Goal: Task Accomplishment & Management: Manage account settings

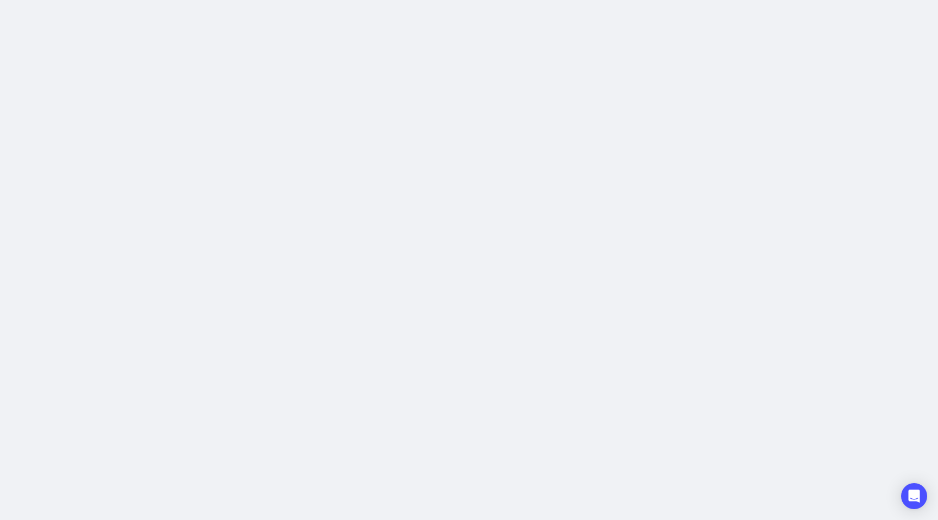
click at [409, 124] on div at bounding box center [469, 260] width 938 height 520
click at [535, 120] on div at bounding box center [469, 260] width 938 height 520
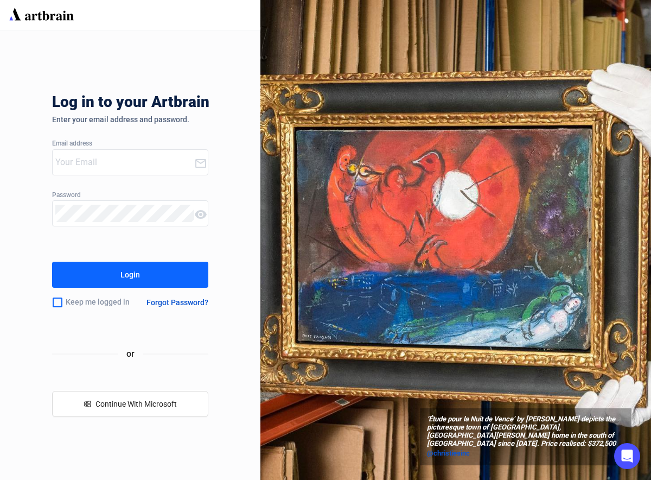
type input "david@elstobandelstob.co.uk"
click at [135, 285] on button "Login" at bounding box center [130, 275] width 156 height 26
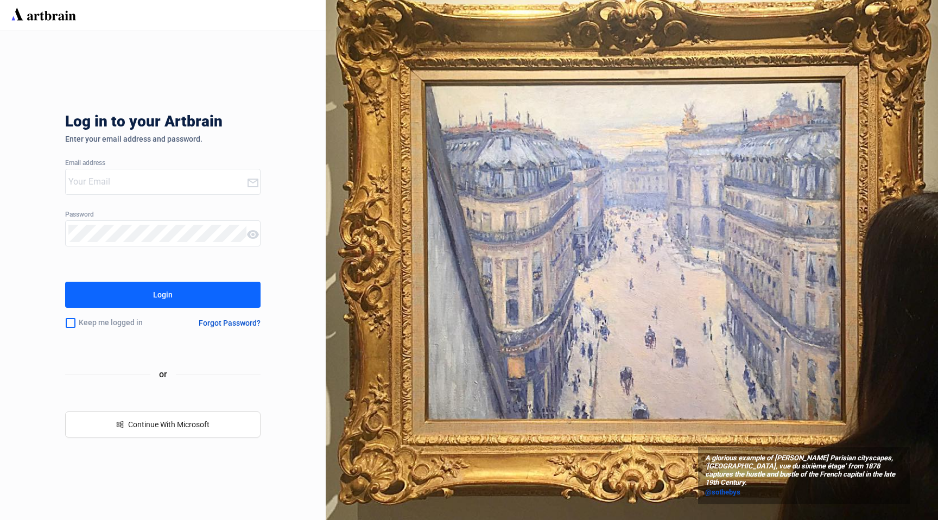
type input "david@elstobandelstob.co.uk"
click at [170, 296] on div "Login" at bounding box center [163, 294] width 20 height 17
drag, startPoint x: 216, startPoint y: 182, endPoint x: 23, endPoint y: 170, distance: 193.1
click at [23, 170] on div "Log in to your Artbrain Enter your email address and password. Email address da…" at bounding box center [163, 275] width 326 height 490
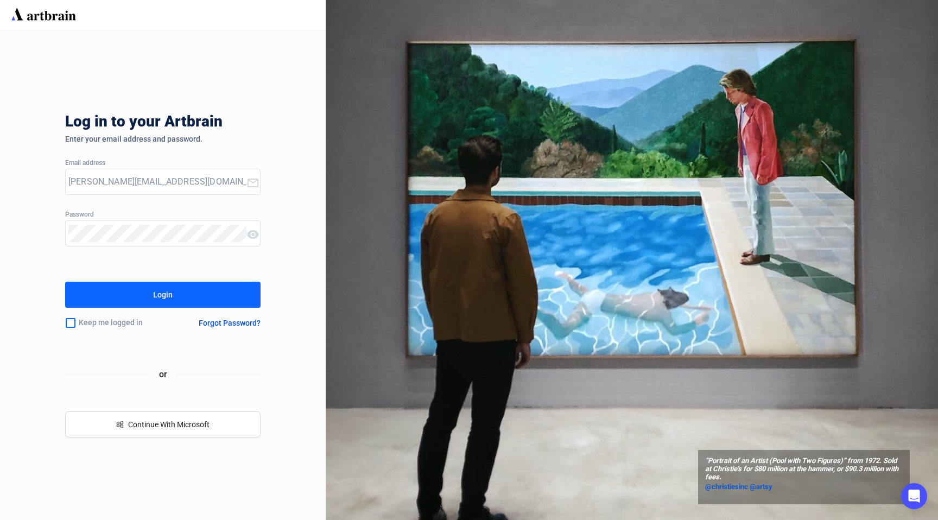
drag, startPoint x: 203, startPoint y: 188, endPoint x: 28, endPoint y: 168, distance: 176.4
click at [28, 168] on div "Log in to your Artbrain Enter your email address and password. Email address da…" at bounding box center [163, 275] width 326 height 490
type input "[PERSON_NAME][EMAIL_ADDRESS][PERSON_NAME][DOMAIN_NAME]"
click at [175, 298] on button "Login" at bounding box center [162, 295] width 195 height 26
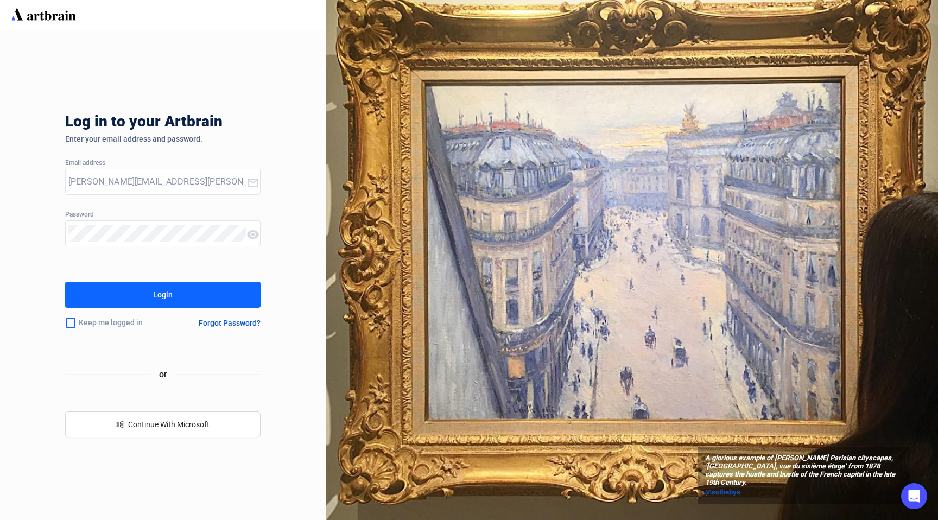
drag, startPoint x: 168, startPoint y: 185, endPoint x: 18, endPoint y: 172, distance: 151.0
click at [18, 172] on div "Log in to your Artbrain Enter your email address and password. Email address da…" at bounding box center [163, 275] width 326 height 490
click at [160, 294] on div "Login" at bounding box center [163, 294] width 20 height 17
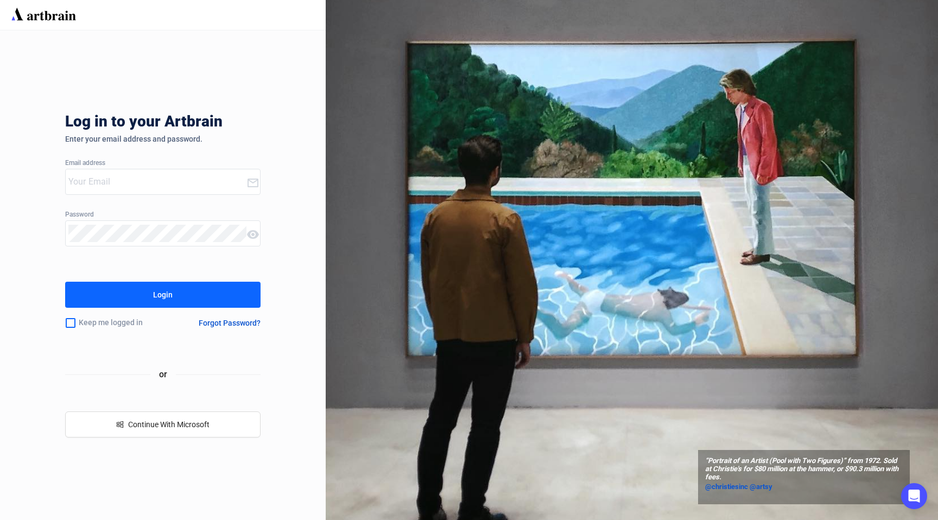
type input "[PERSON_NAME][EMAIL_ADDRESS][PERSON_NAME][DOMAIN_NAME]"
click at [181, 296] on button "Login" at bounding box center [162, 295] width 195 height 26
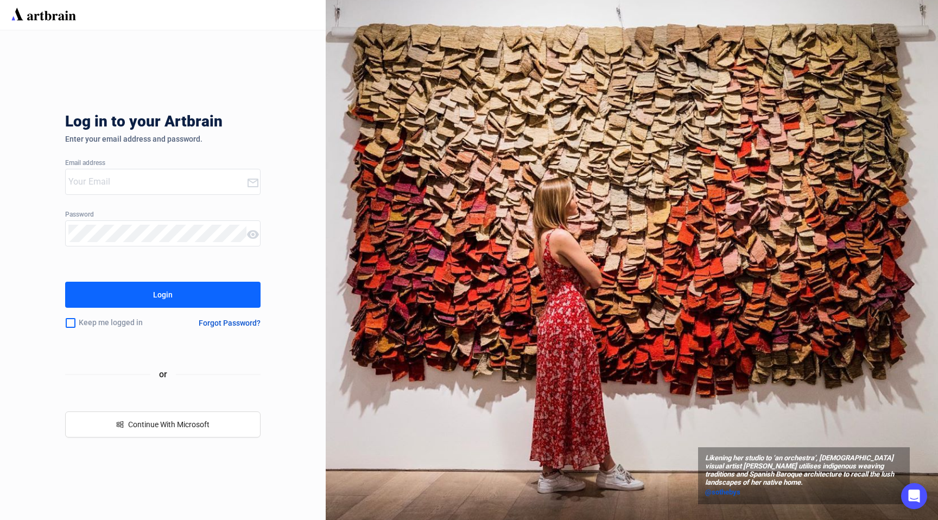
type input "[PERSON_NAME][EMAIL_ADDRESS][PERSON_NAME][DOMAIN_NAME]"
click at [184, 301] on button "Login" at bounding box center [162, 295] width 195 height 26
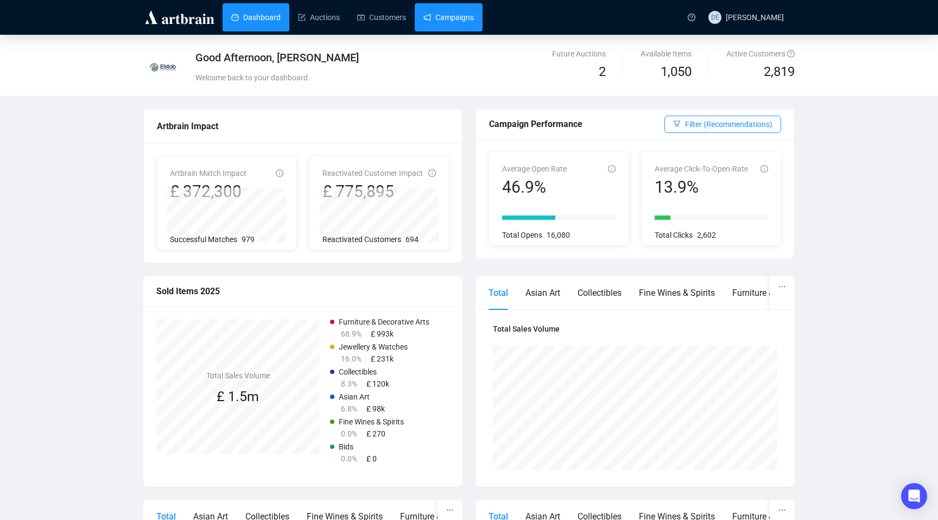
click at [461, 23] on link "Campaigns" at bounding box center [448, 17] width 50 height 28
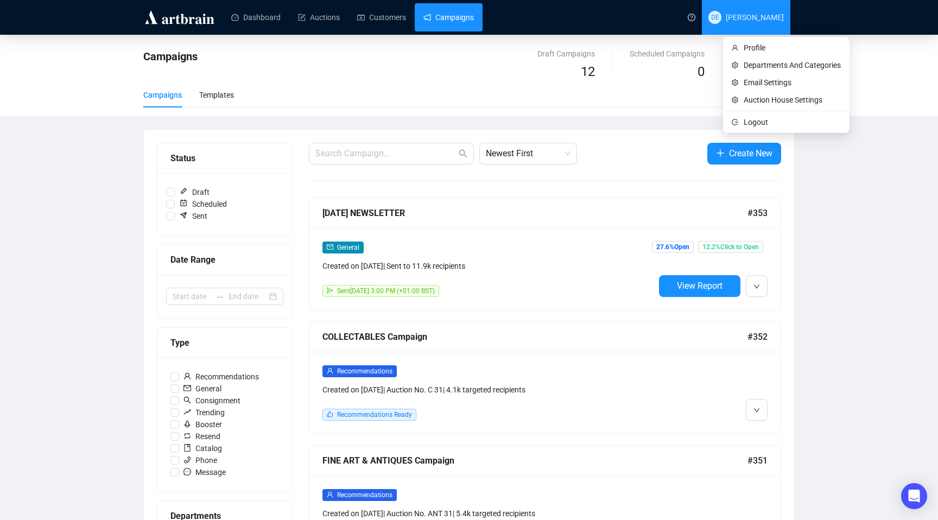
click at [759, 17] on span "[PERSON_NAME]" at bounding box center [755, 17] width 58 height 9
click at [746, 120] on span "Logout" at bounding box center [792, 122] width 97 height 12
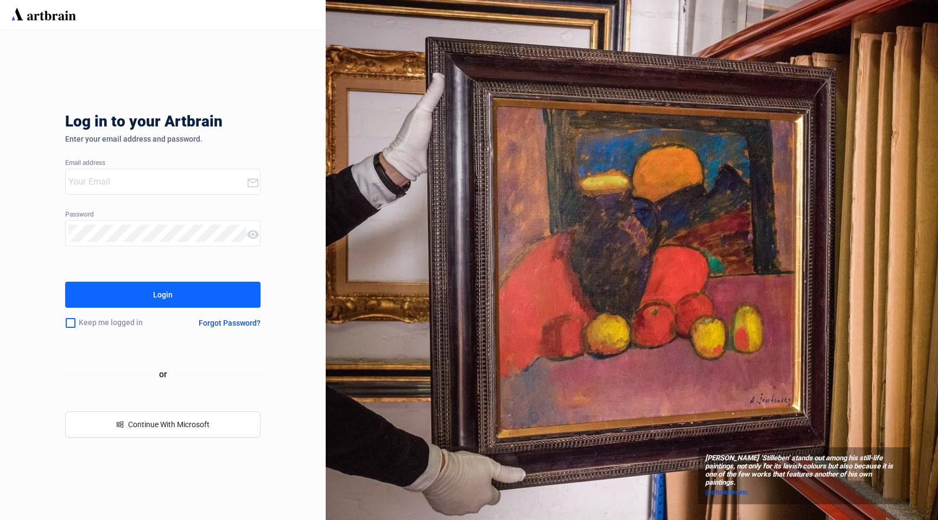
type input "[PERSON_NAME][EMAIL_ADDRESS][PERSON_NAME][DOMAIN_NAME]"
